Goal: Check status: Check status

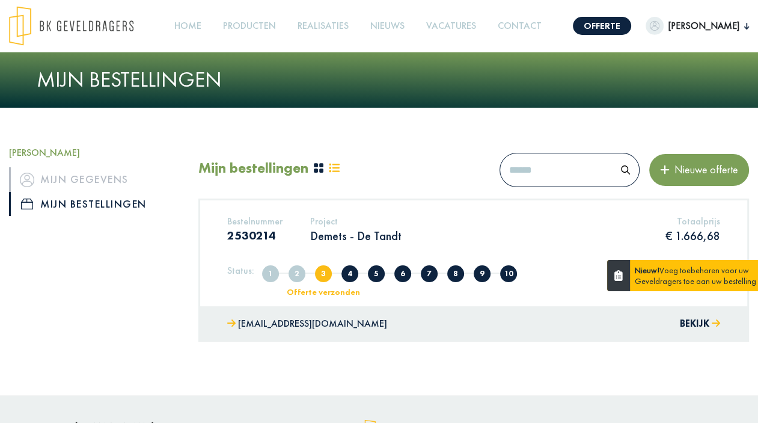
click at [418, 232] on div "Bestelnummer 2530214 Project Demets - De Tandt Totaalprijs € 1.666,68" at bounding box center [473, 233] width 511 height 37
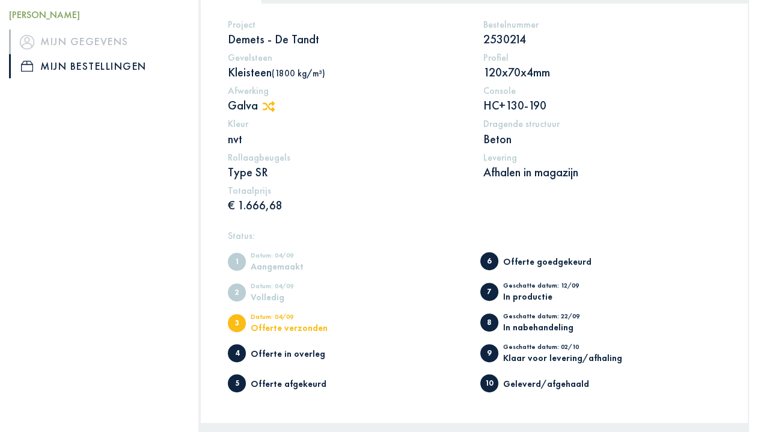
scroll to position [361, 0]
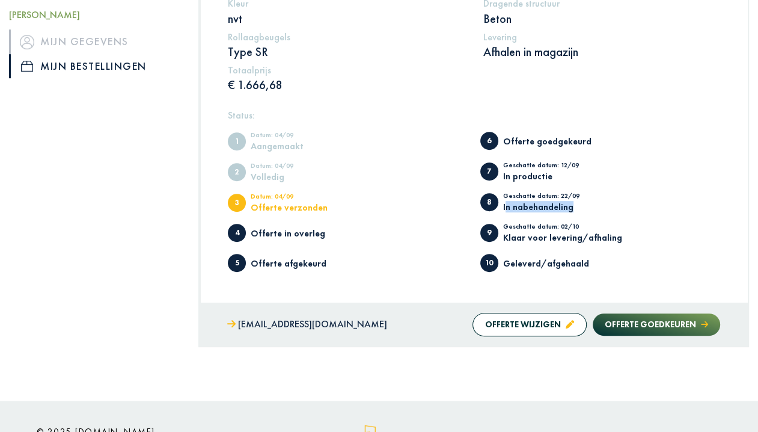
drag, startPoint x: 505, startPoint y: 208, endPoint x: 578, endPoint y: 207, distance: 73.4
click at [578, 207] on div "In nabehandeling" at bounding box center [552, 206] width 99 height 9
drag, startPoint x: 578, startPoint y: 207, endPoint x: 560, endPoint y: 210, distance: 18.3
click at [561, 210] on div "In nabehandeling" at bounding box center [552, 206] width 99 height 9
click at [554, 193] on div "Geschatte datum: 22/09" at bounding box center [552, 197] width 99 height 10
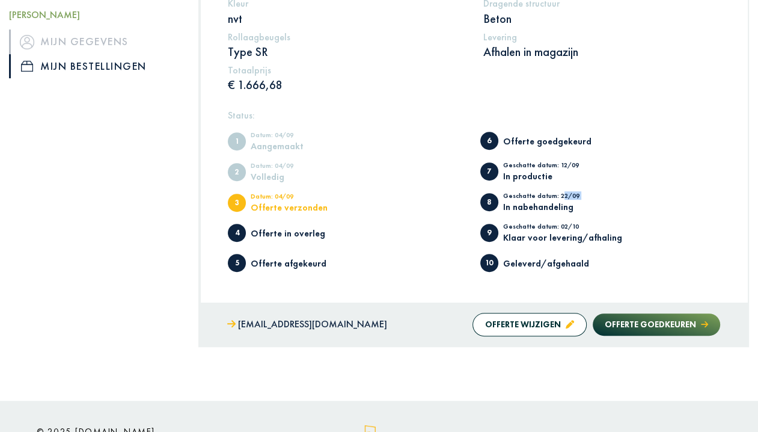
drag, startPoint x: 554, startPoint y: 193, endPoint x: 577, endPoint y: 194, distance: 22.9
click at [577, 194] on div "Geschatte datum: 22/09" at bounding box center [552, 197] width 99 height 10
drag, startPoint x: 577, startPoint y: 194, endPoint x: 562, endPoint y: 214, distance: 25.4
click at [562, 215] on ul "1 Datum: 04/09 Aangemaakt 2 Datum: 04/09 Volledig 3 Datum: 04/09 Offerte verzon…" at bounding box center [474, 202] width 492 height 152
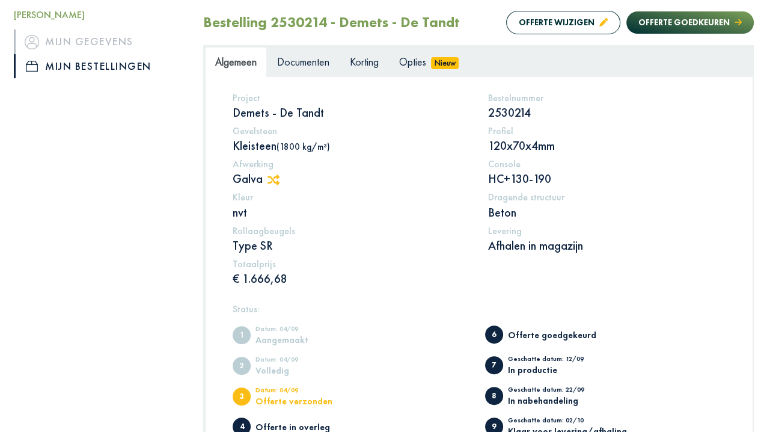
scroll to position [167, 0]
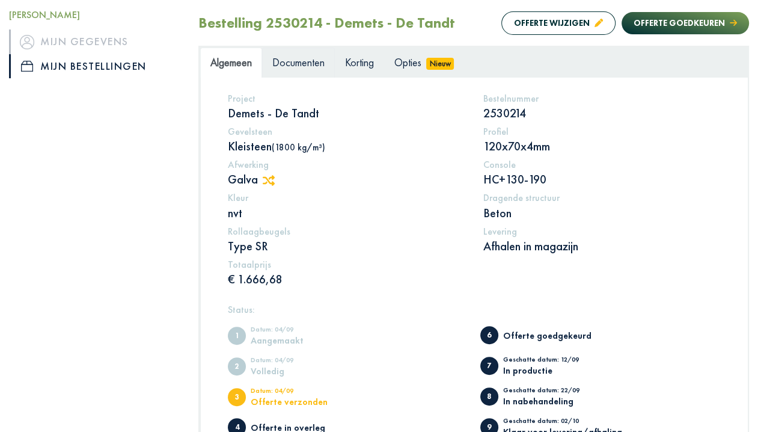
click at [310, 70] on link "Documenten" at bounding box center [298, 63] width 73 height 30
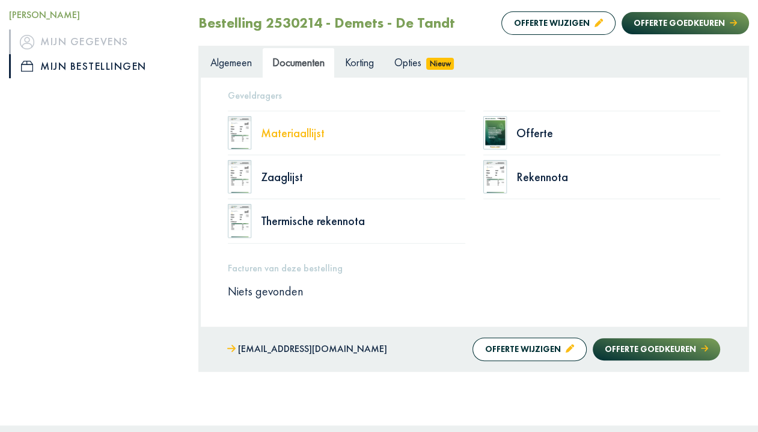
click at [314, 134] on div "Materiaallijst" at bounding box center [363, 133] width 204 height 12
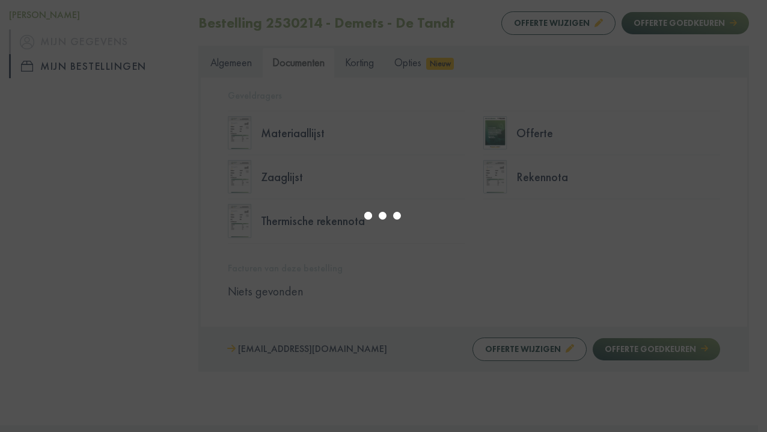
select select "******"
type input "*"
select select "****"
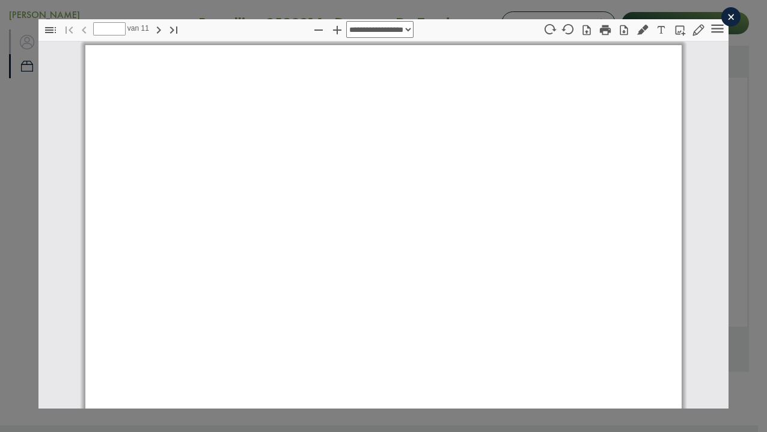
type input "*"
select select "****"
type input "**"
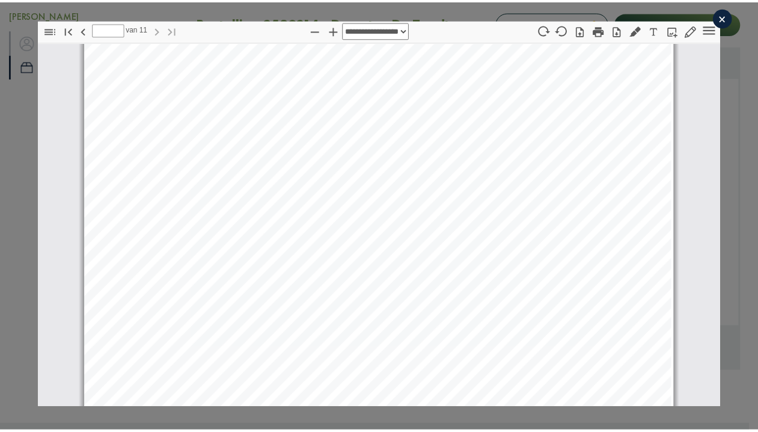
scroll to position [8986, 0]
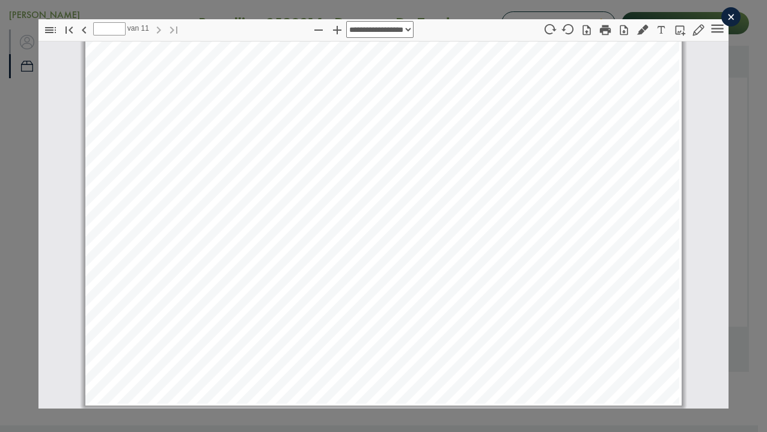
click at [722, 16] on div "×" at bounding box center [731, 16] width 19 height 19
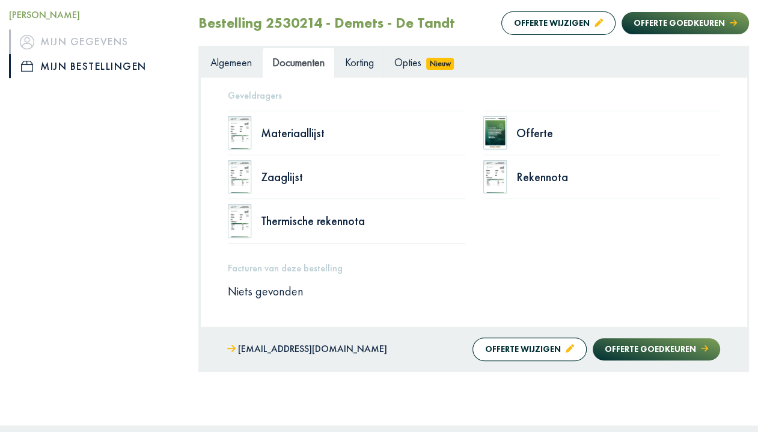
click at [363, 71] on link "Korting" at bounding box center [359, 63] width 49 height 30
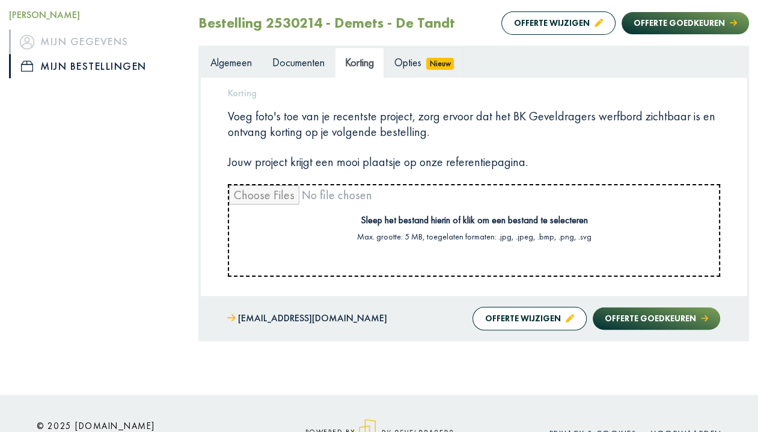
click at [421, 67] on span "Opties" at bounding box center [407, 62] width 27 height 14
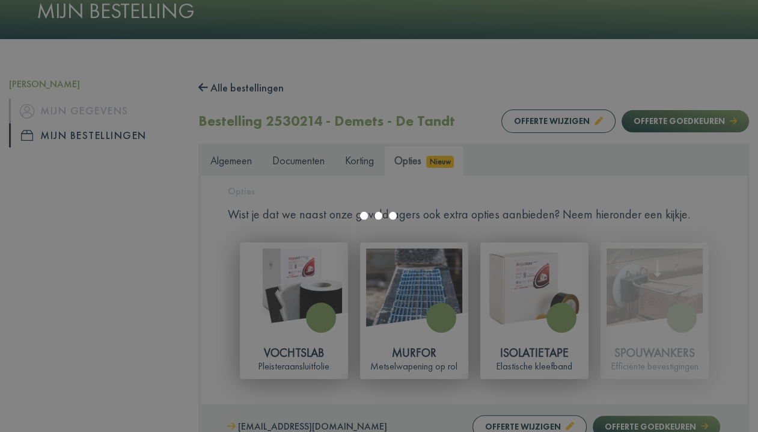
scroll to position [167, 0]
